Goal: Transaction & Acquisition: Purchase product/service

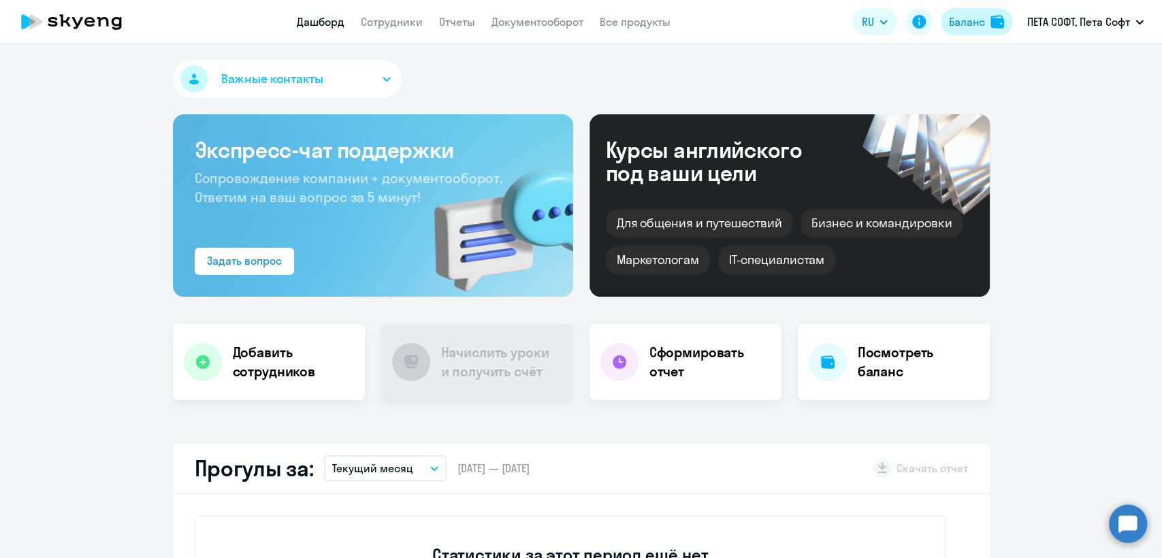
click at [979, 21] on div "Баланс" at bounding box center [967, 22] width 36 height 16
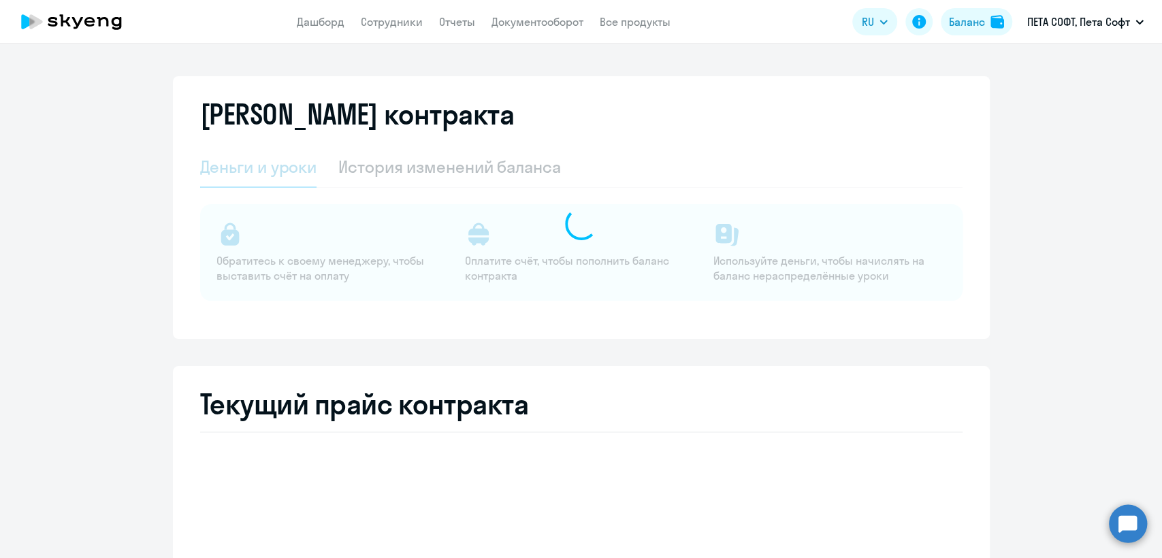
select select "english_adult_not_native_speaker"
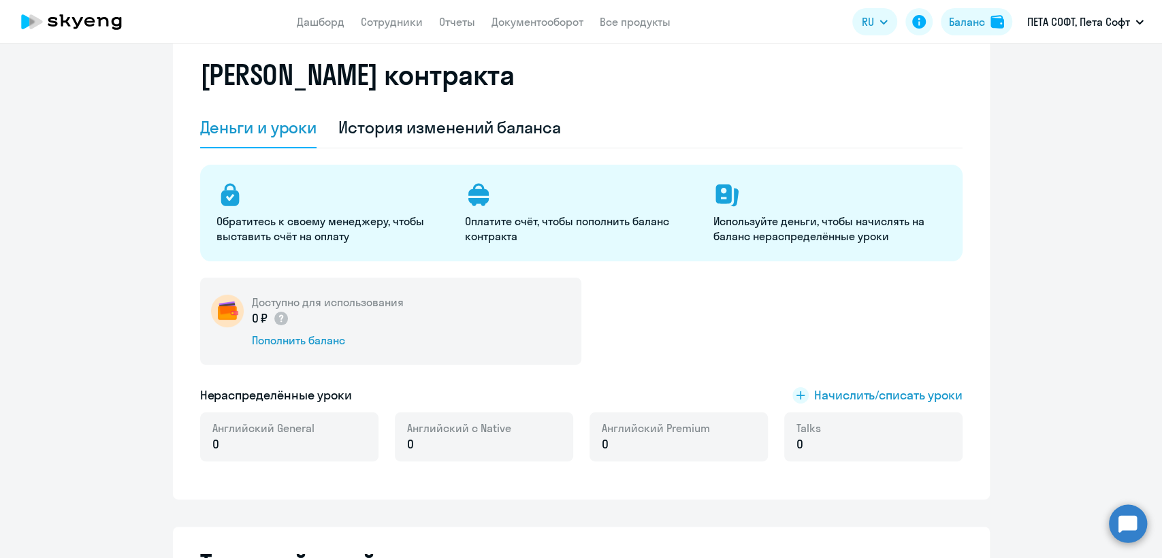
scroll to position [76, 0]
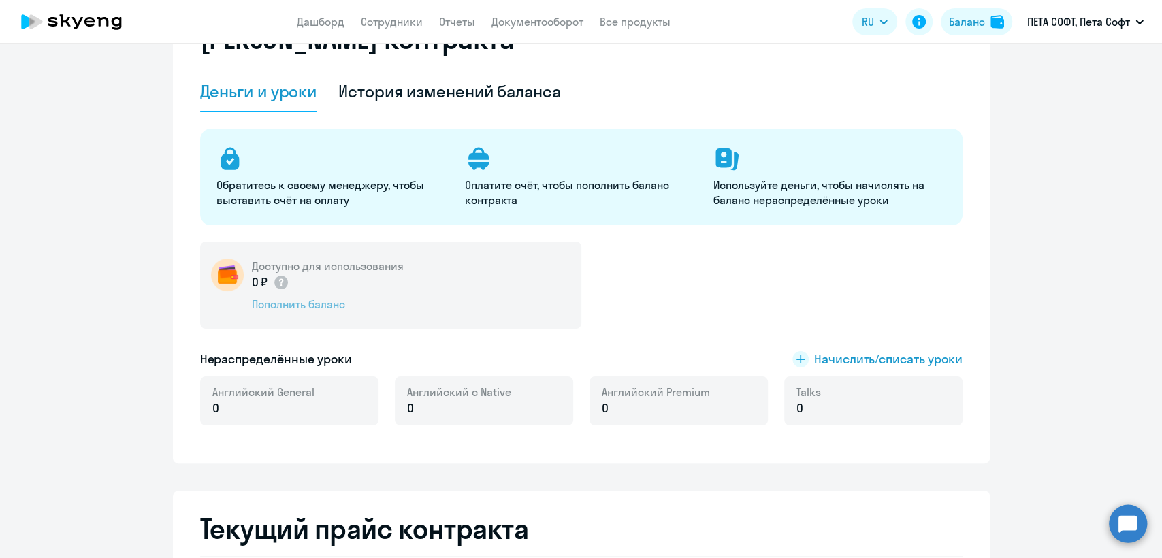
click at [308, 301] on div "Пополнить баланс" at bounding box center [328, 304] width 152 height 15
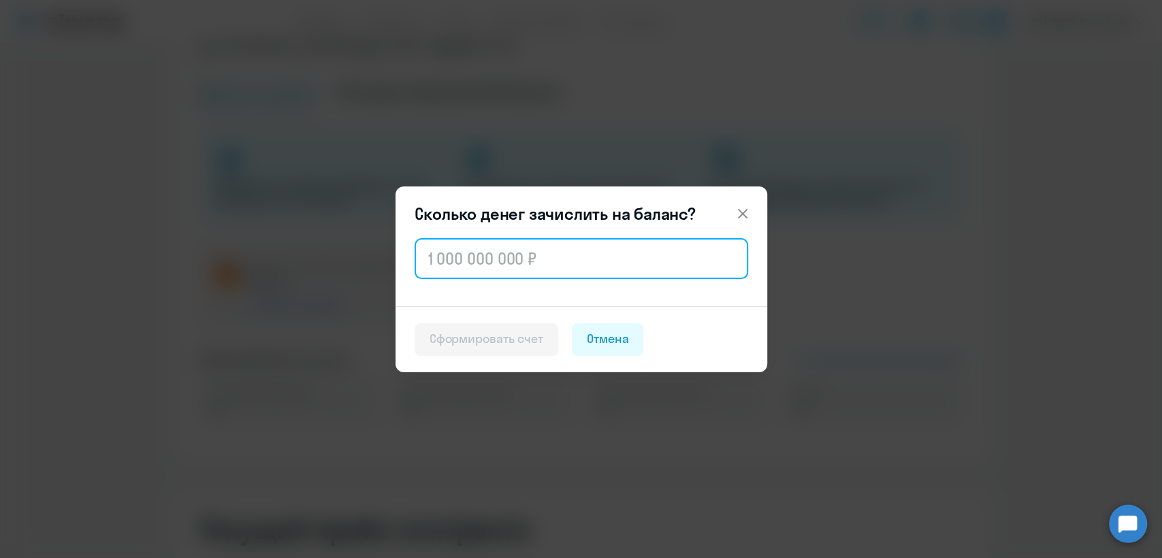
click at [506, 258] on input "text" at bounding box center [582, 258] width 334 height 41
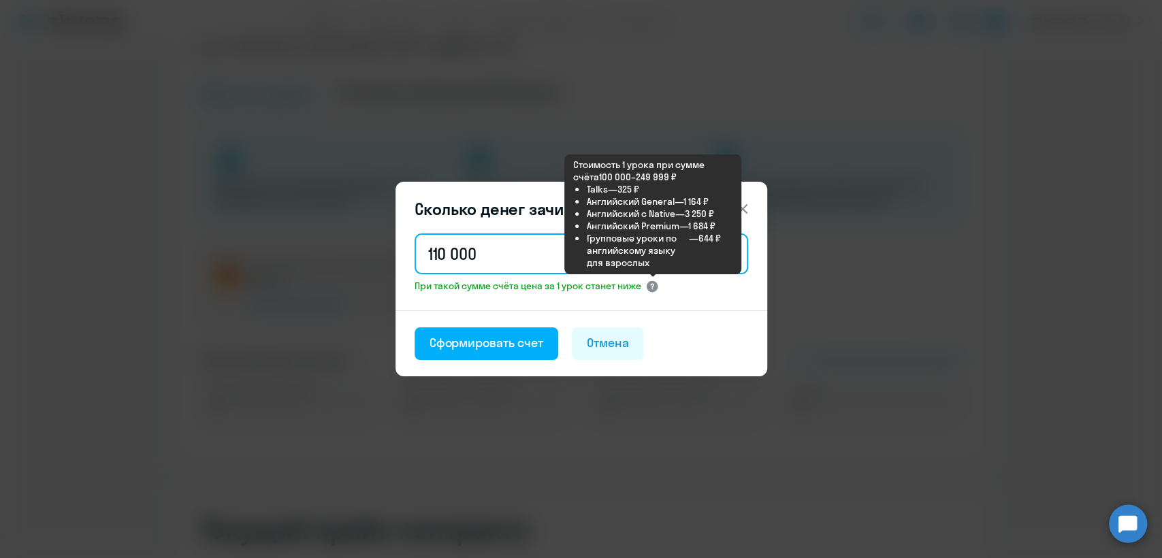
type input "110 000"
click at [658, 285] on circle at bounding box center [652, 287] width 12 height 12
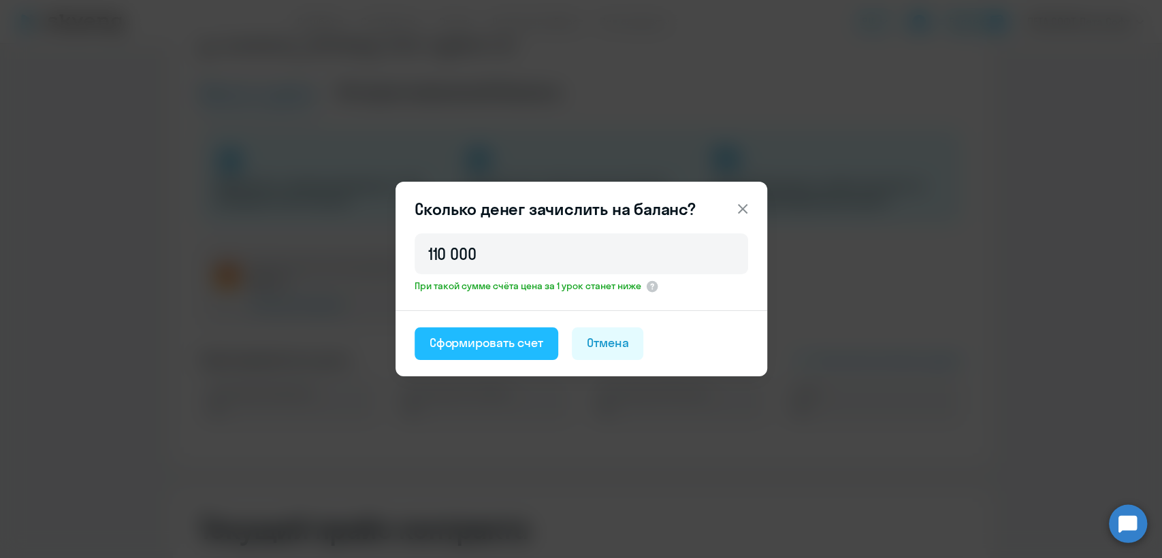
click at [477, 344] on div "Сформировать счет" at bounding box center [487, 343] width 114 height 18
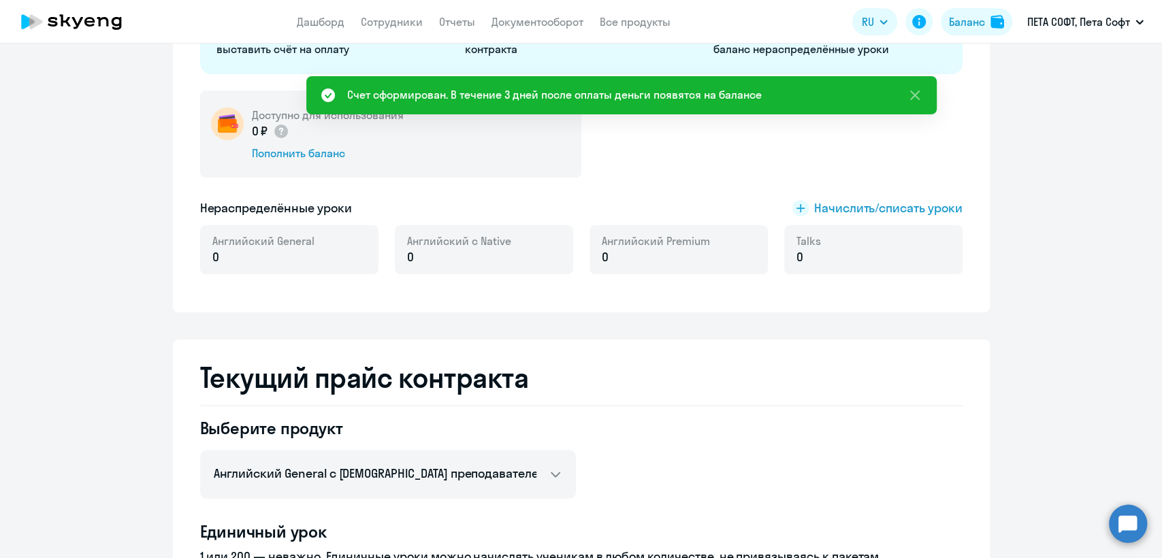
scroll to position [0, 0]
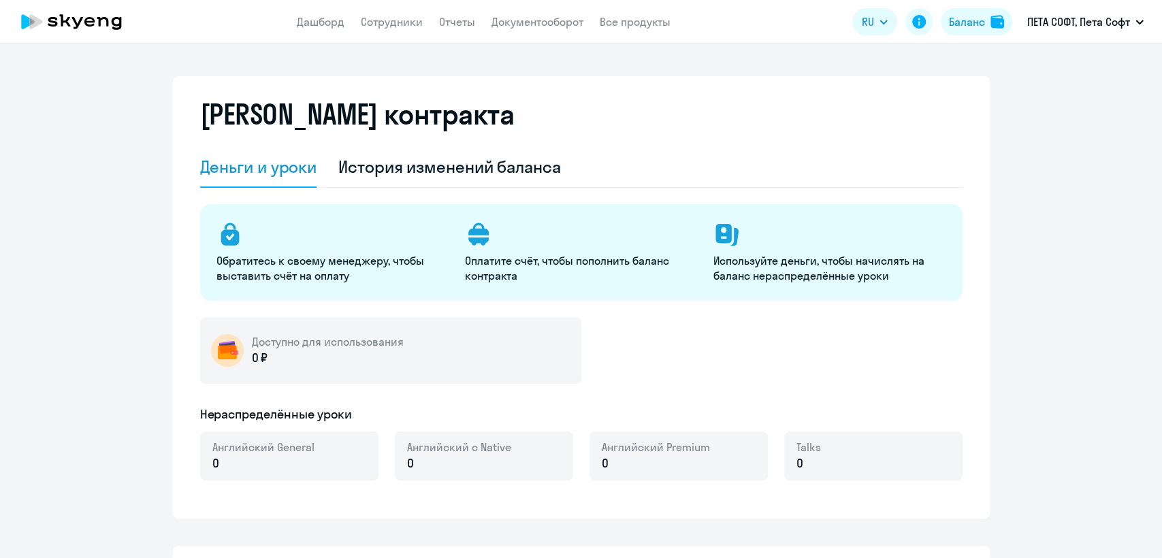
select select "english_adult_not_native_speaker"
